Goal: Find specific page/section: Find specific page/section

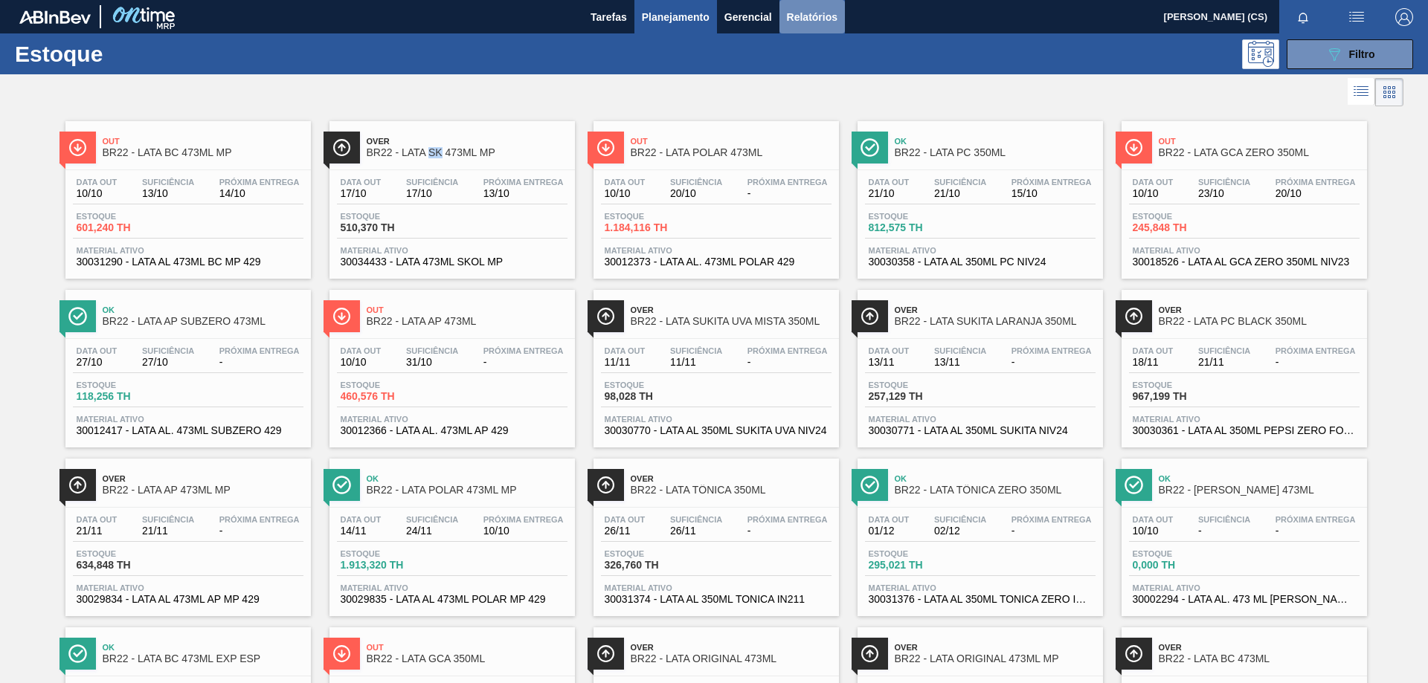
click at [818, 24] on span "Relatórios" at bounding box center [812, 17] width 51 height 18
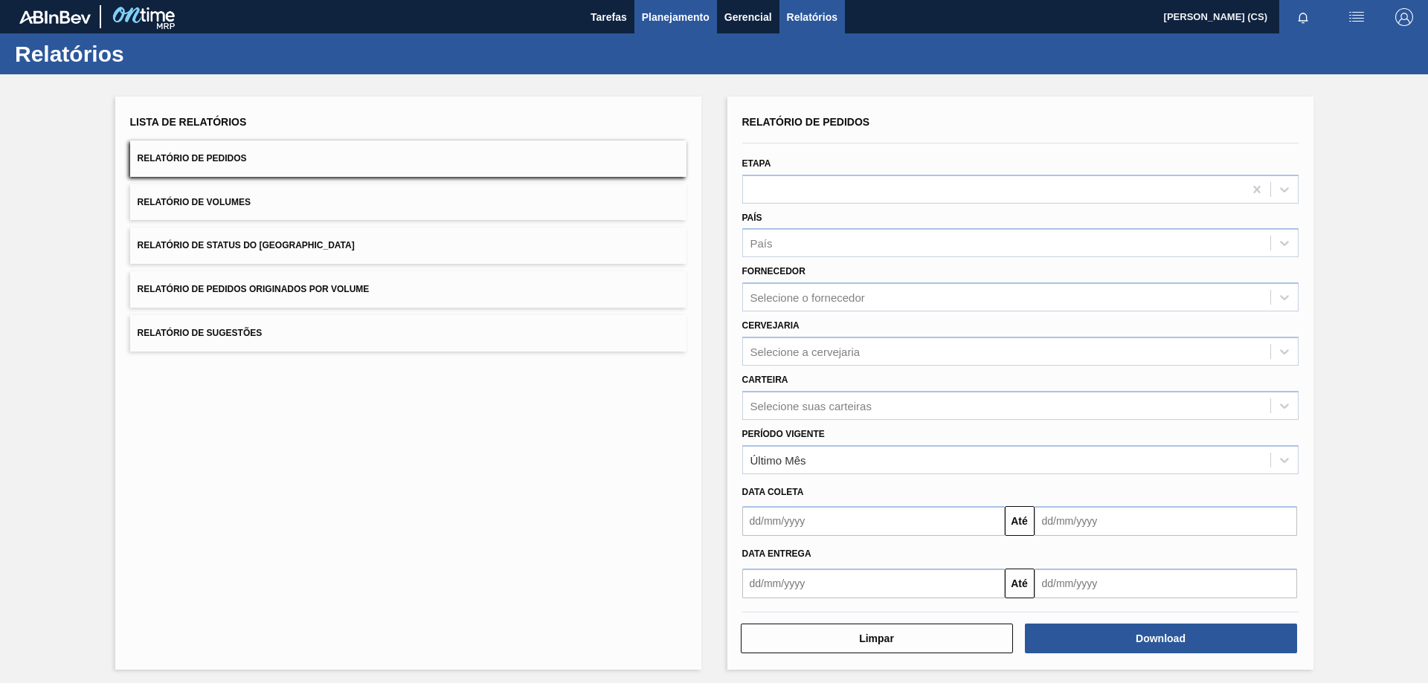
click at [689, 15] on span "Planejamento" at bounding box center [676, 17] width 68 height 18
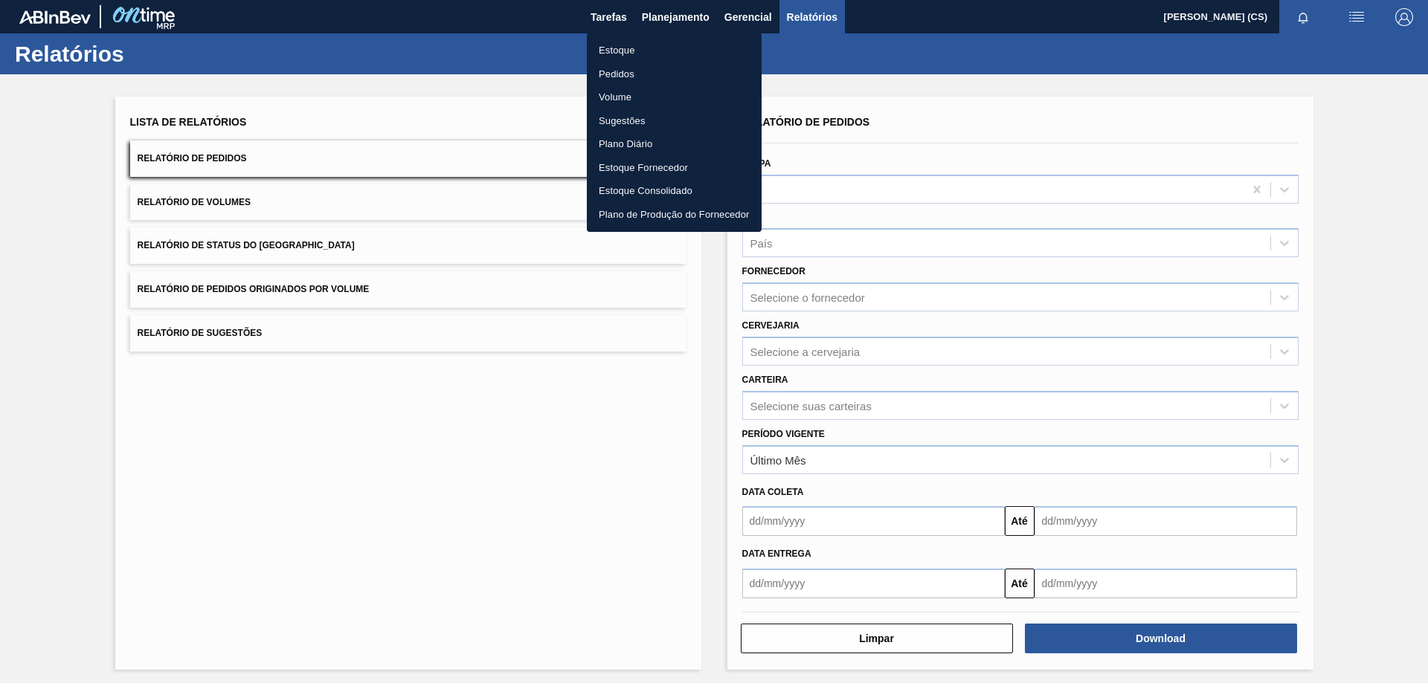
click at [633, 146] on li "Plano Diário" at bounding box center [674, 144] width 175 height 24
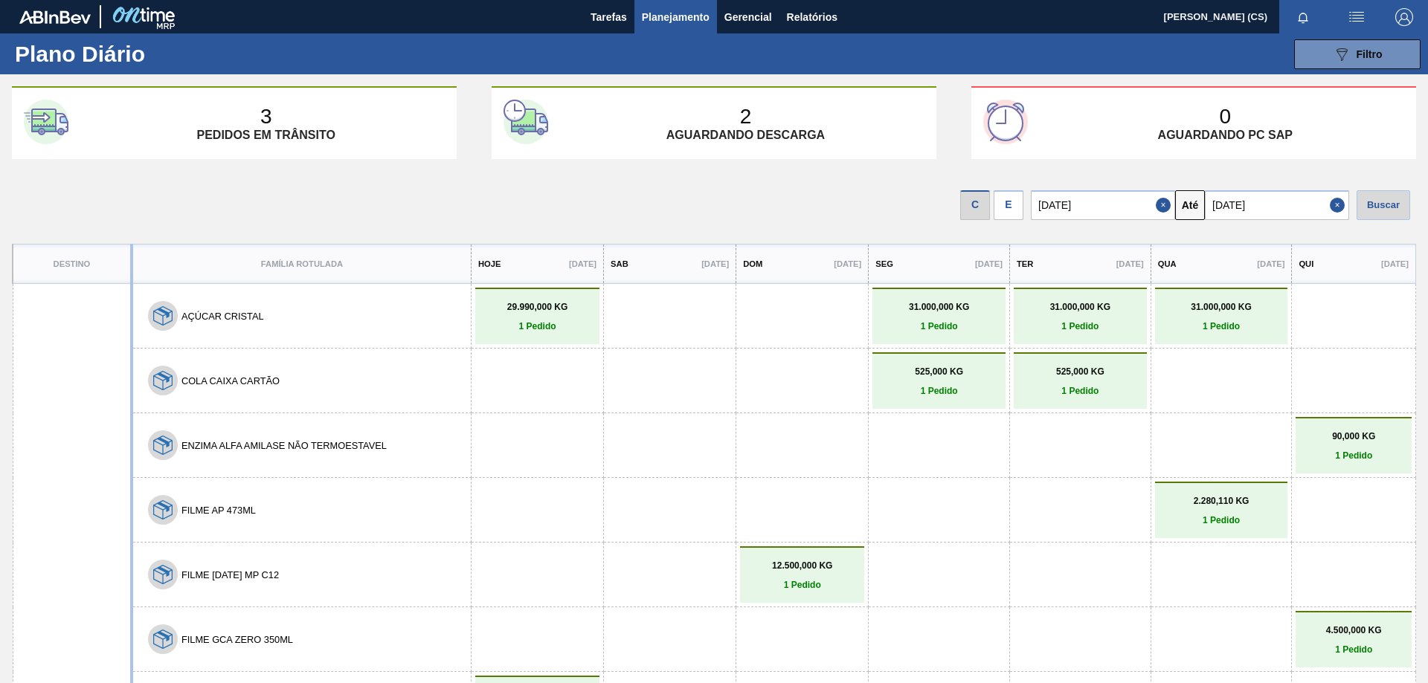
click at [1021, 206] on div "E" at bounding box center [1008, 205] width 30 height 30
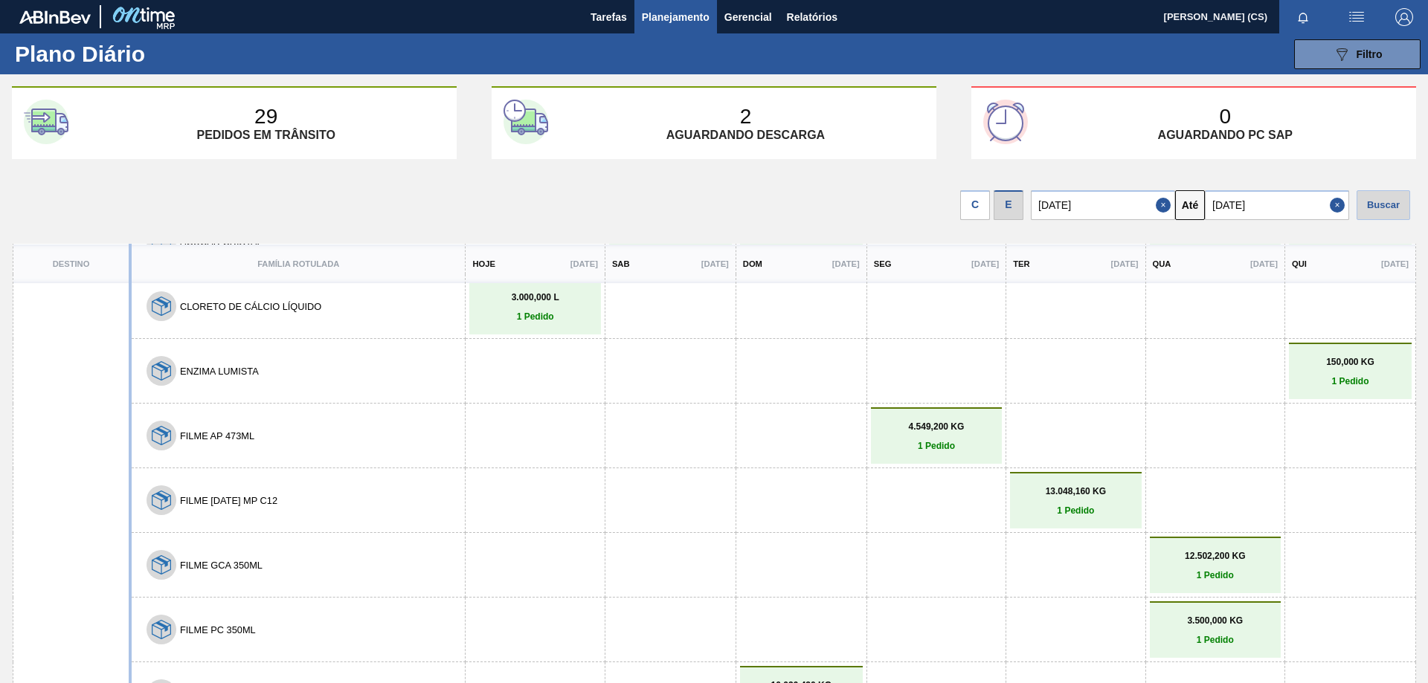
scroll to position [223, 0]
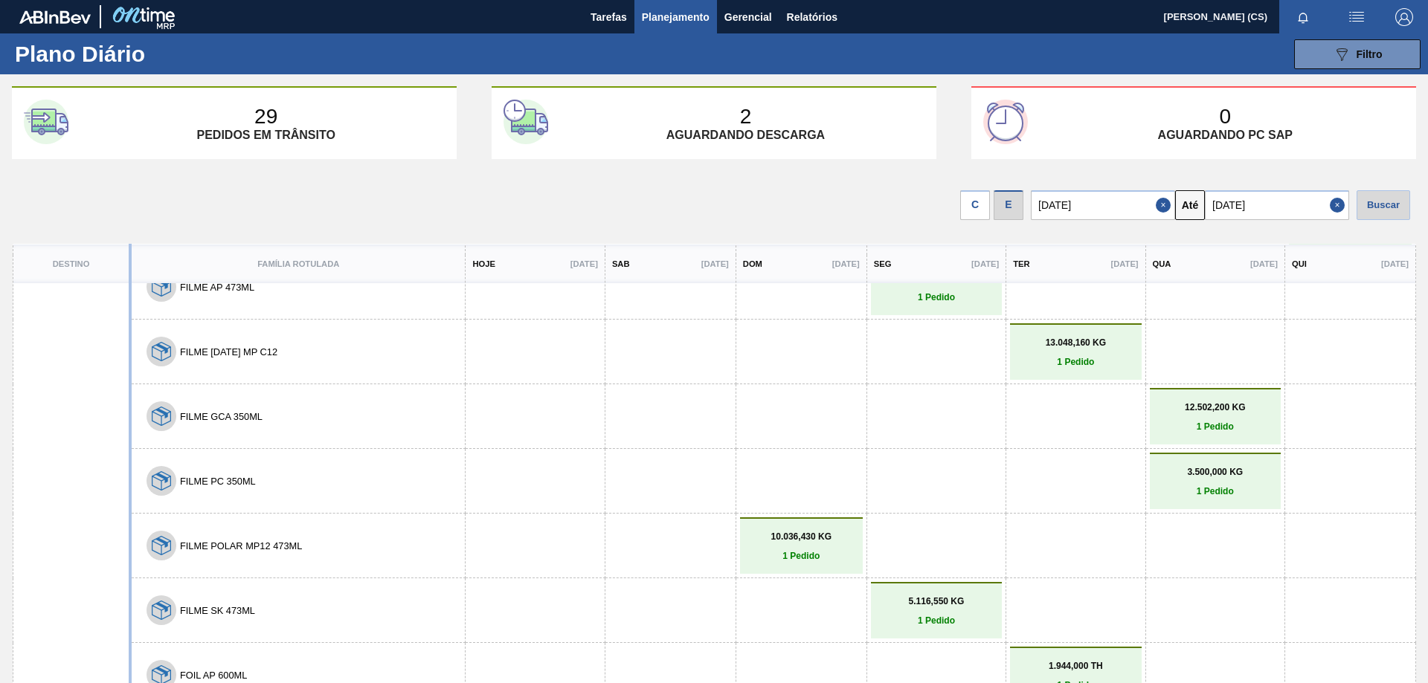
click at [823, 533] on p "10.036,430 KG" at bounding box center [801, 537] width 115 height 10
